Goal: Task Accomplishment & Management: Use online tool/utility

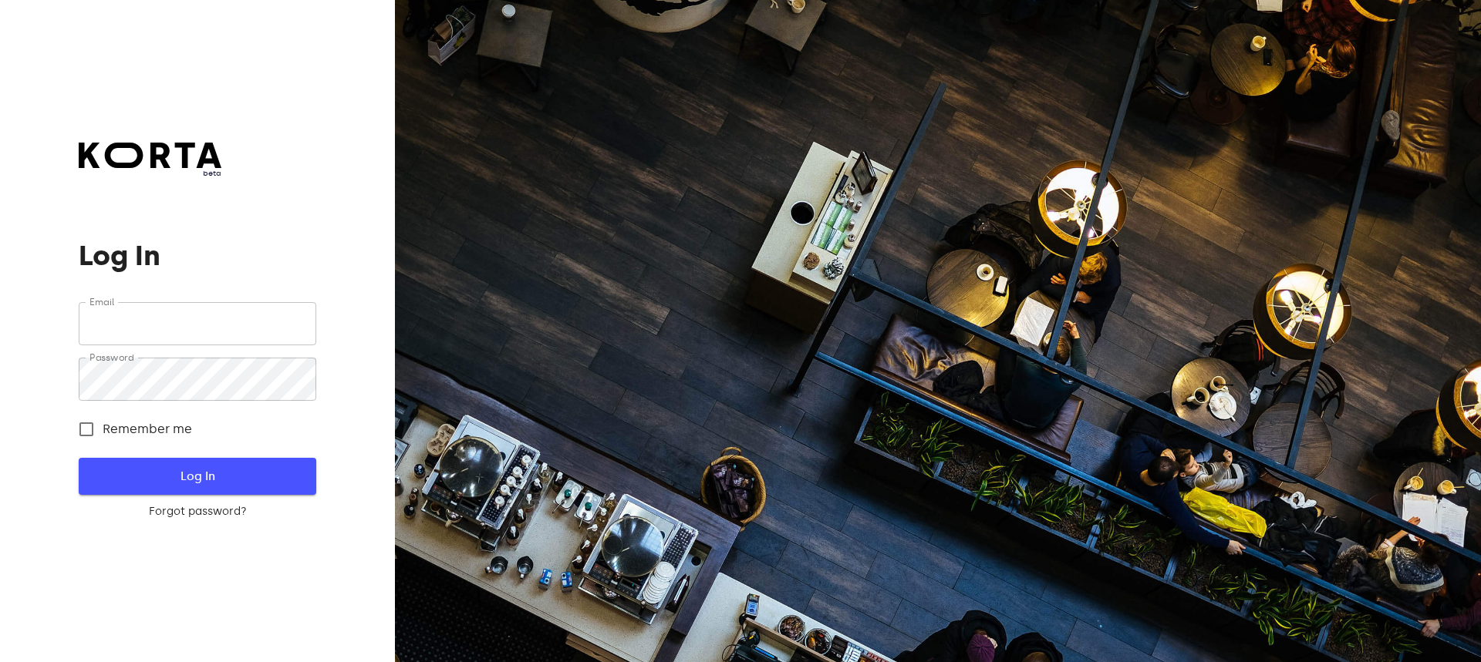
type input "[EMAIL_ADDRESS][DOMAIN_NAME]"
click at [256, 466] on button "Log In" at bounding box center [197, 476] width 237 height 37
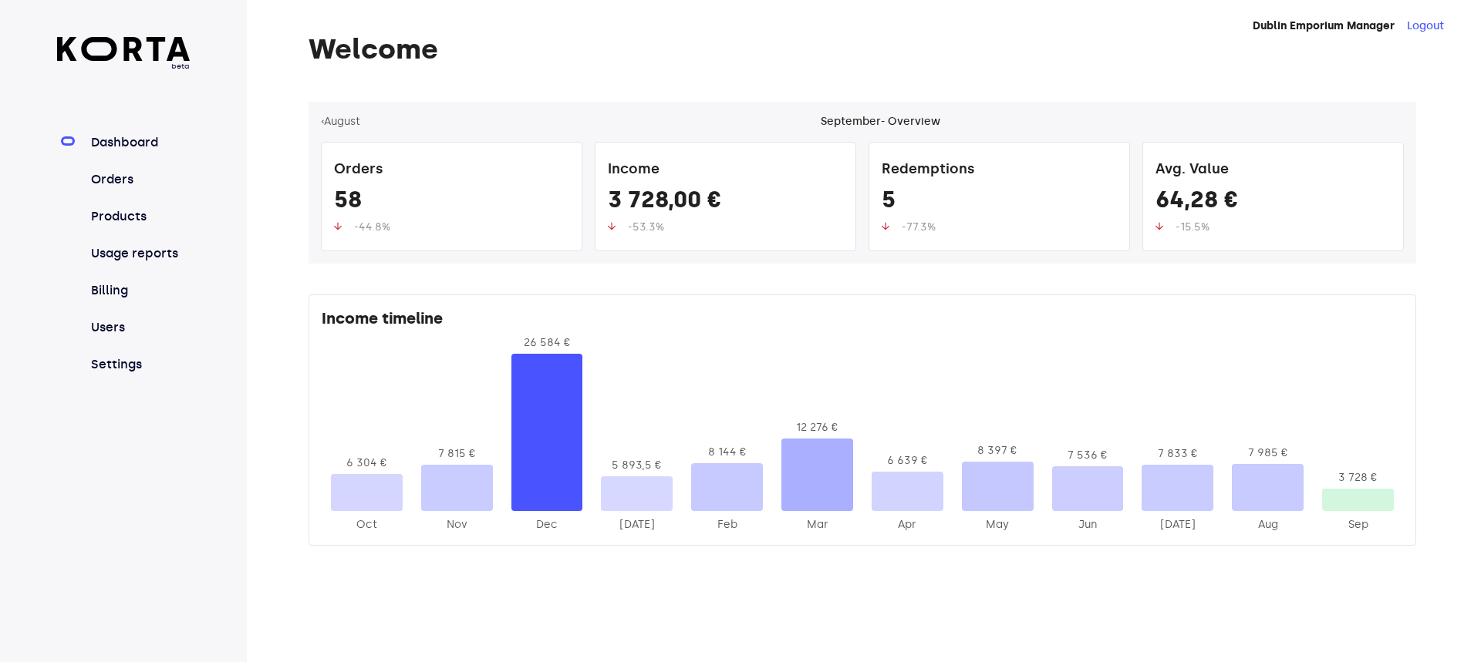
click at [141, 170] on nav "Dashboard Orders Products Usage reports Billing Users Settings" at bounding box center [123, 253] width 133 height 241
click at [121, 188] on link "Orders" at bounding box center [139, 179] width 103 height 19
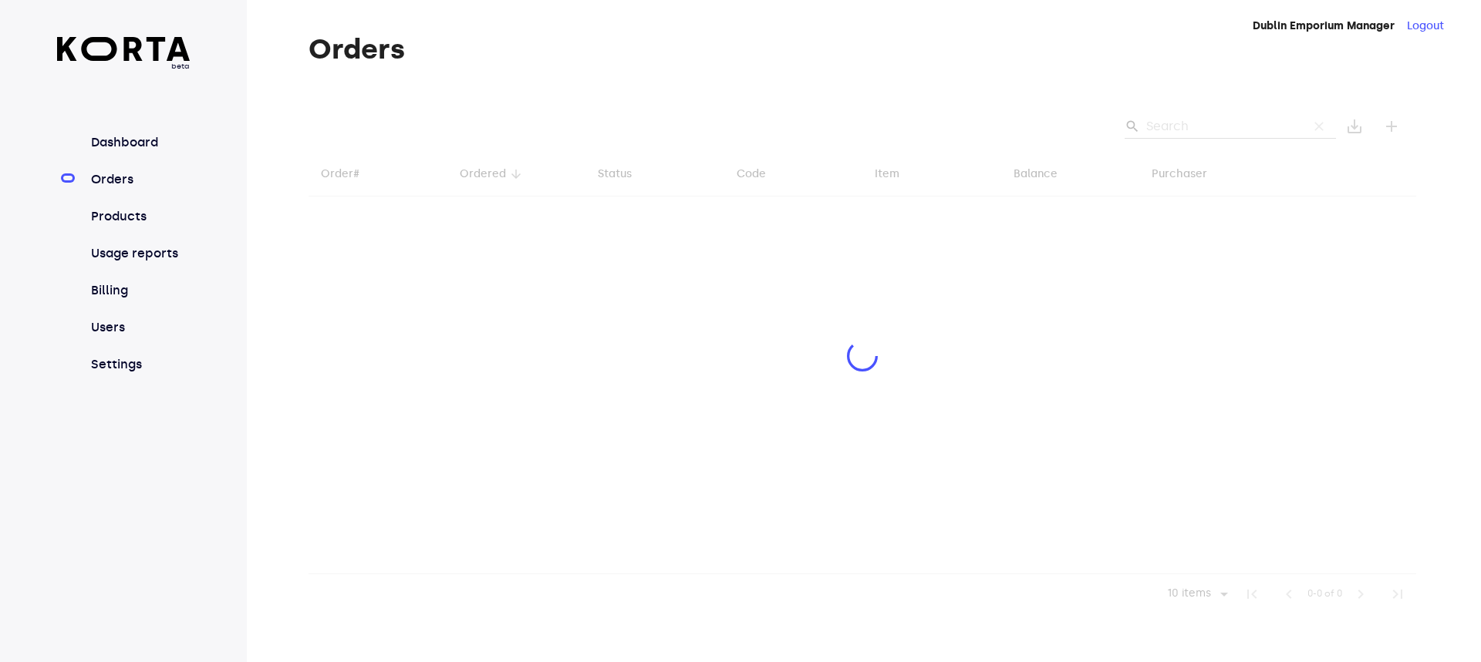
click at [1192, 130] on div at bounding box center [861, 358] width 1107 height 513
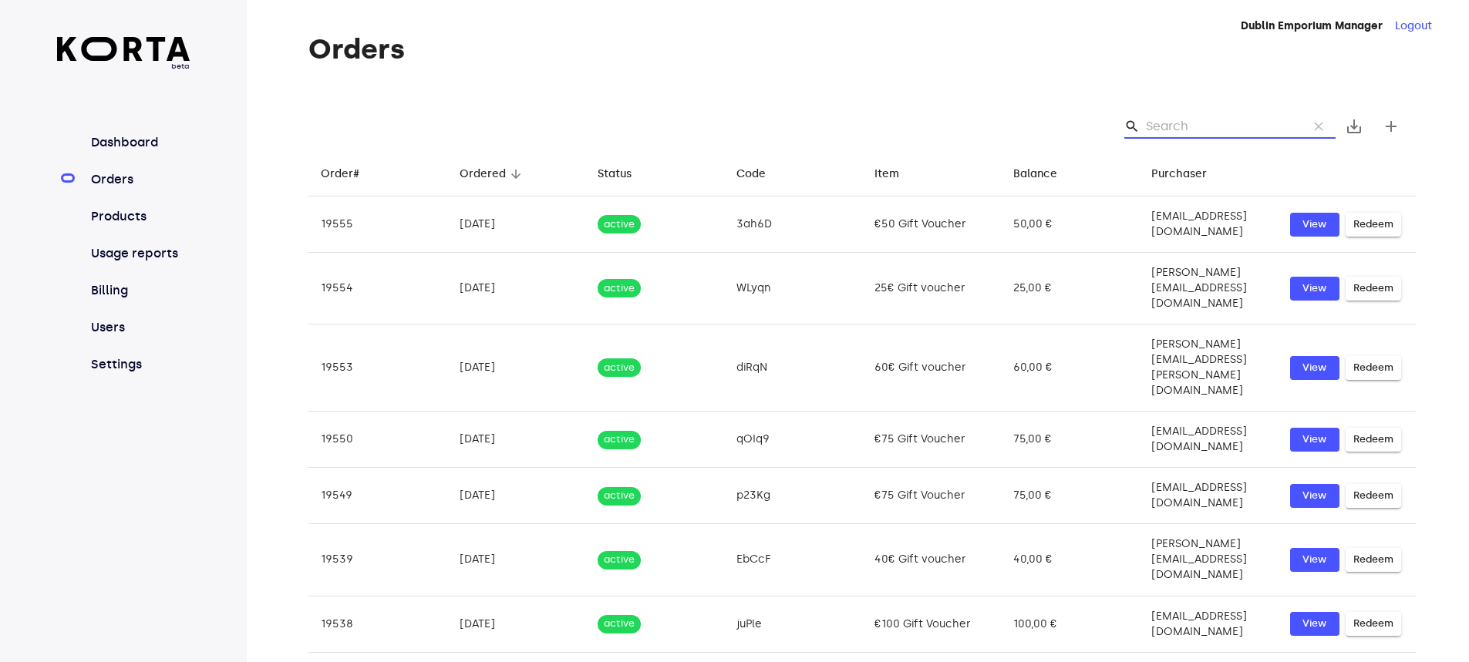
click at [1176, 129] on input "Search" at bounding box center [1221, 126] width 150 height 25
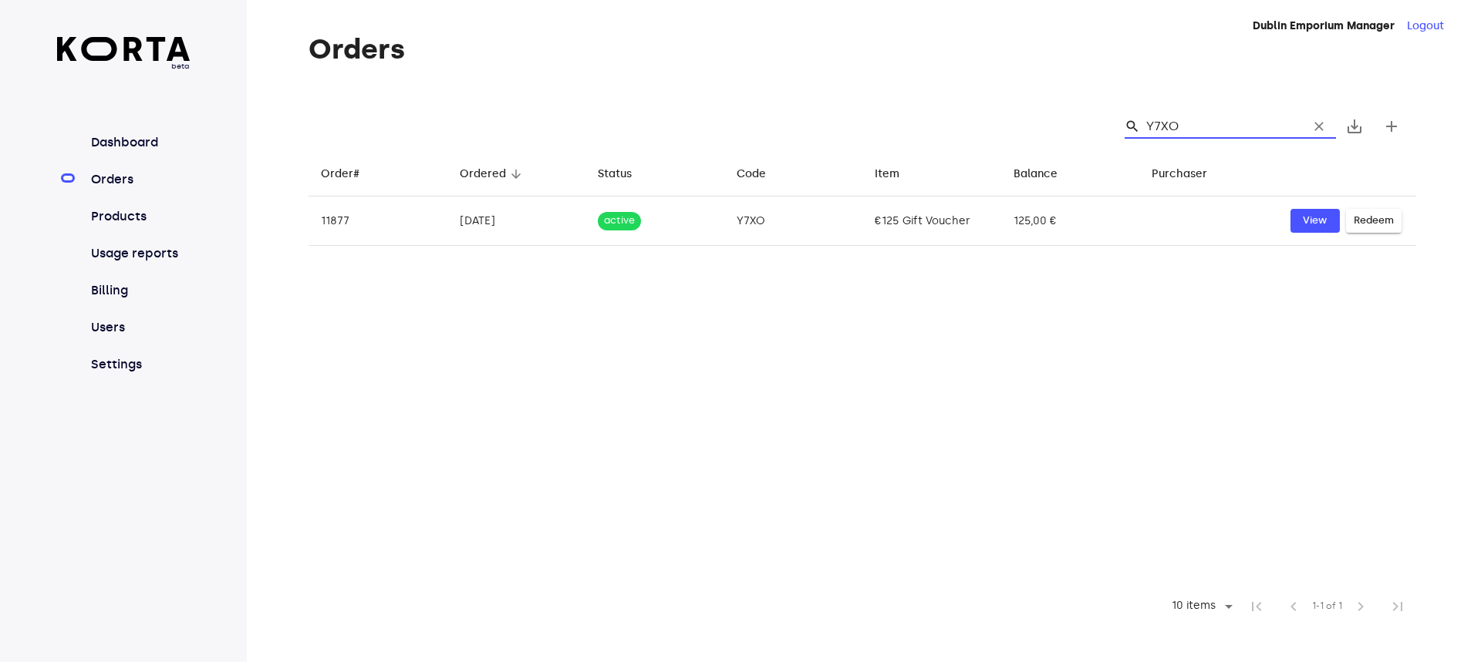
drag, startPoint x: 1188, startPoint y: 126, endPoint x: 1143, endPoint y: 120, distance: 46.0
click at [1143, 120] on div "search Y7XO clear" at bounding box center [1229, 126] width 211 height 25
type input "Y7XO"
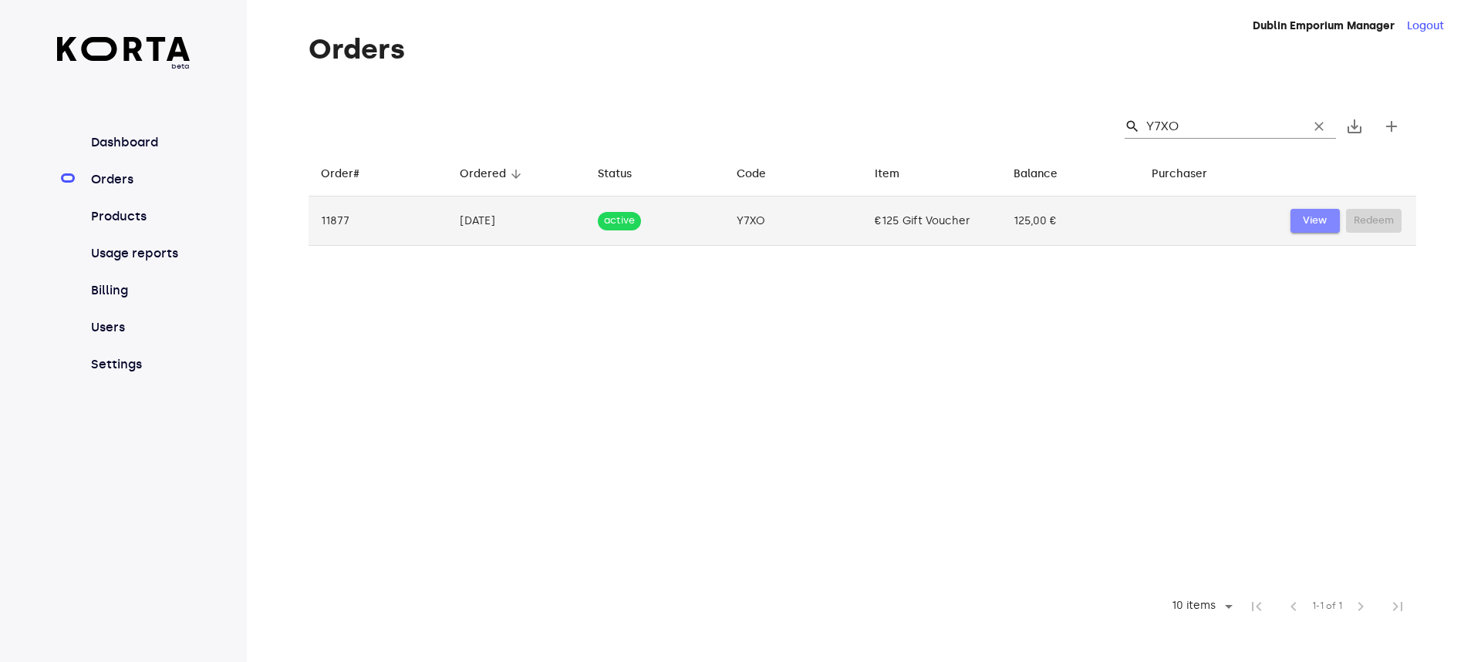
click at [1313, 217] on span "View" at bounding box center [1315, 221] width 34 height 18
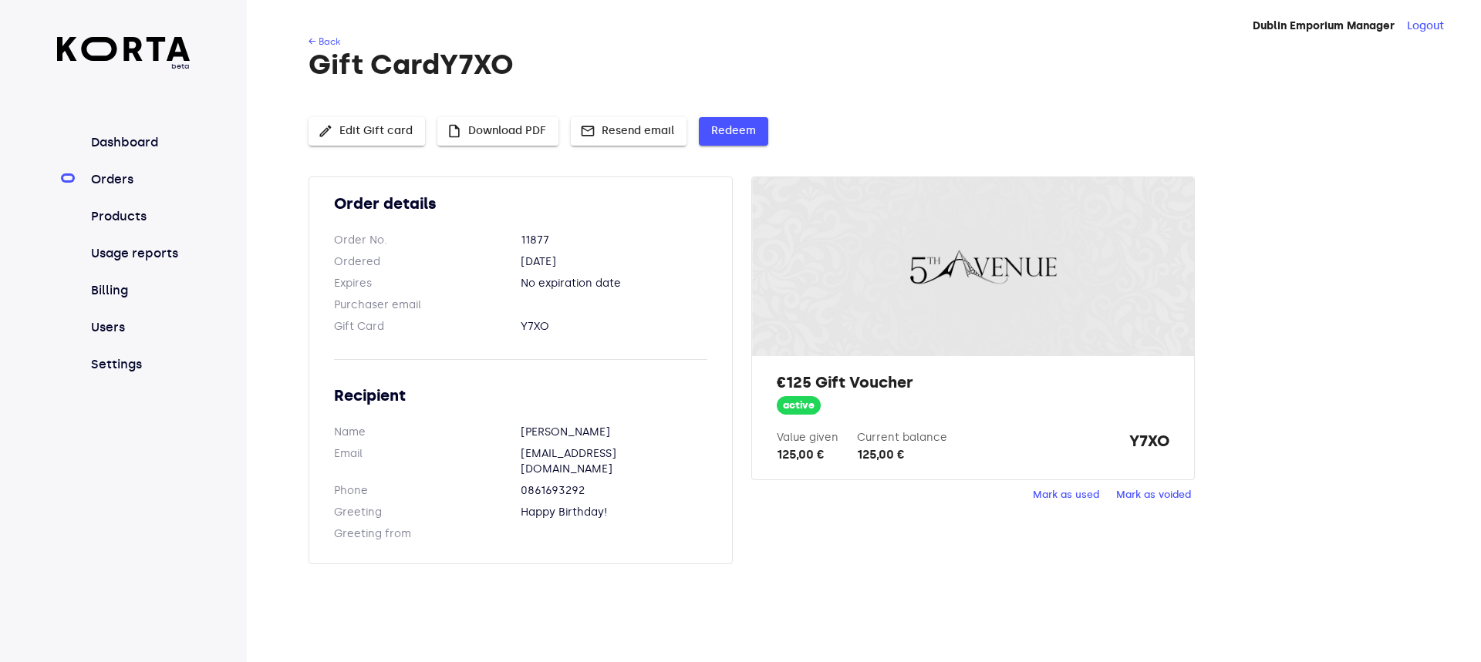
click at [711, 141] on button "Redeem" at bounding box center [733, 131] width 69 height 29
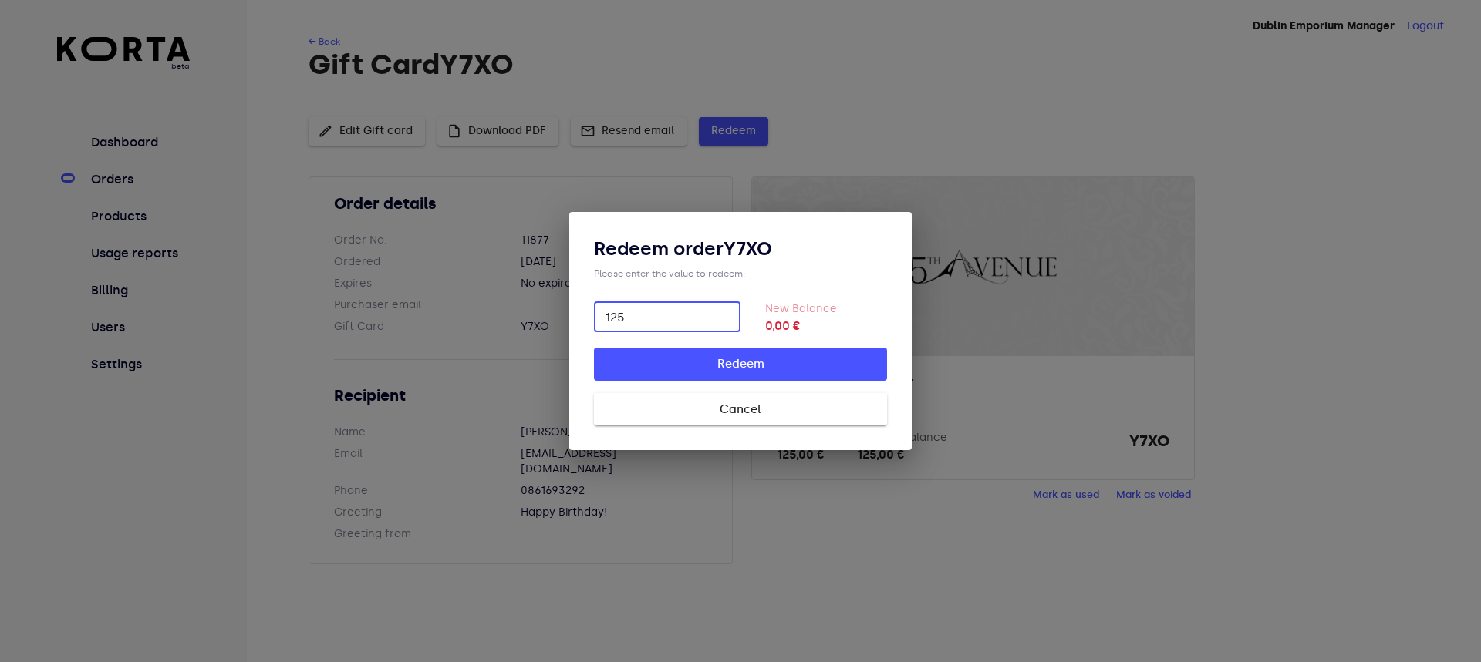
type input "125"
click at [807, 376] on button "Redeem" at bounding box center [740, 364] width 293 height 32
